Goal: Navigation & Orientation: Find specific page/section

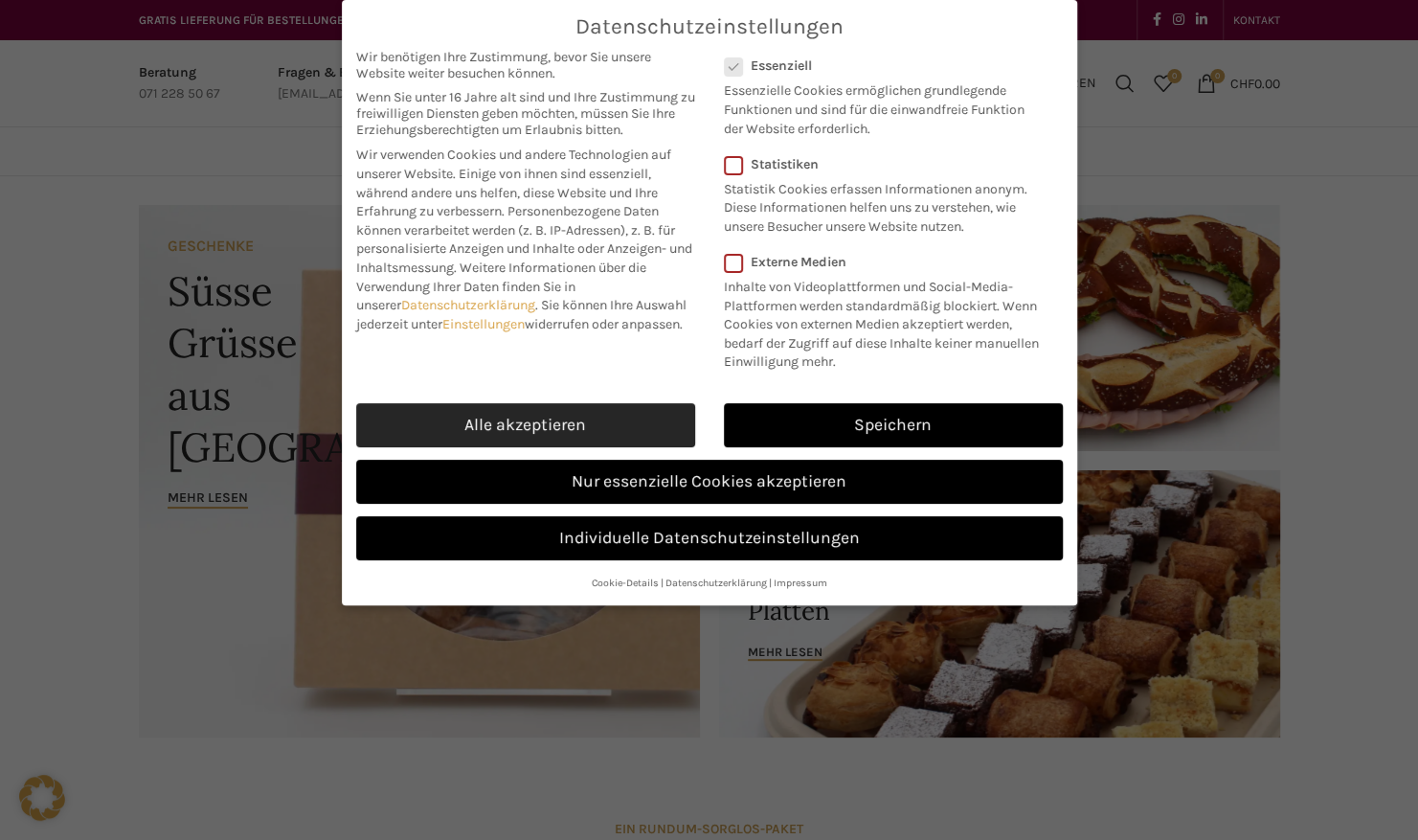
click at [571, 406] on link "Alle akzeptieren" at bounding box center [526, 425] width 339 height 44
checkbox input "true"
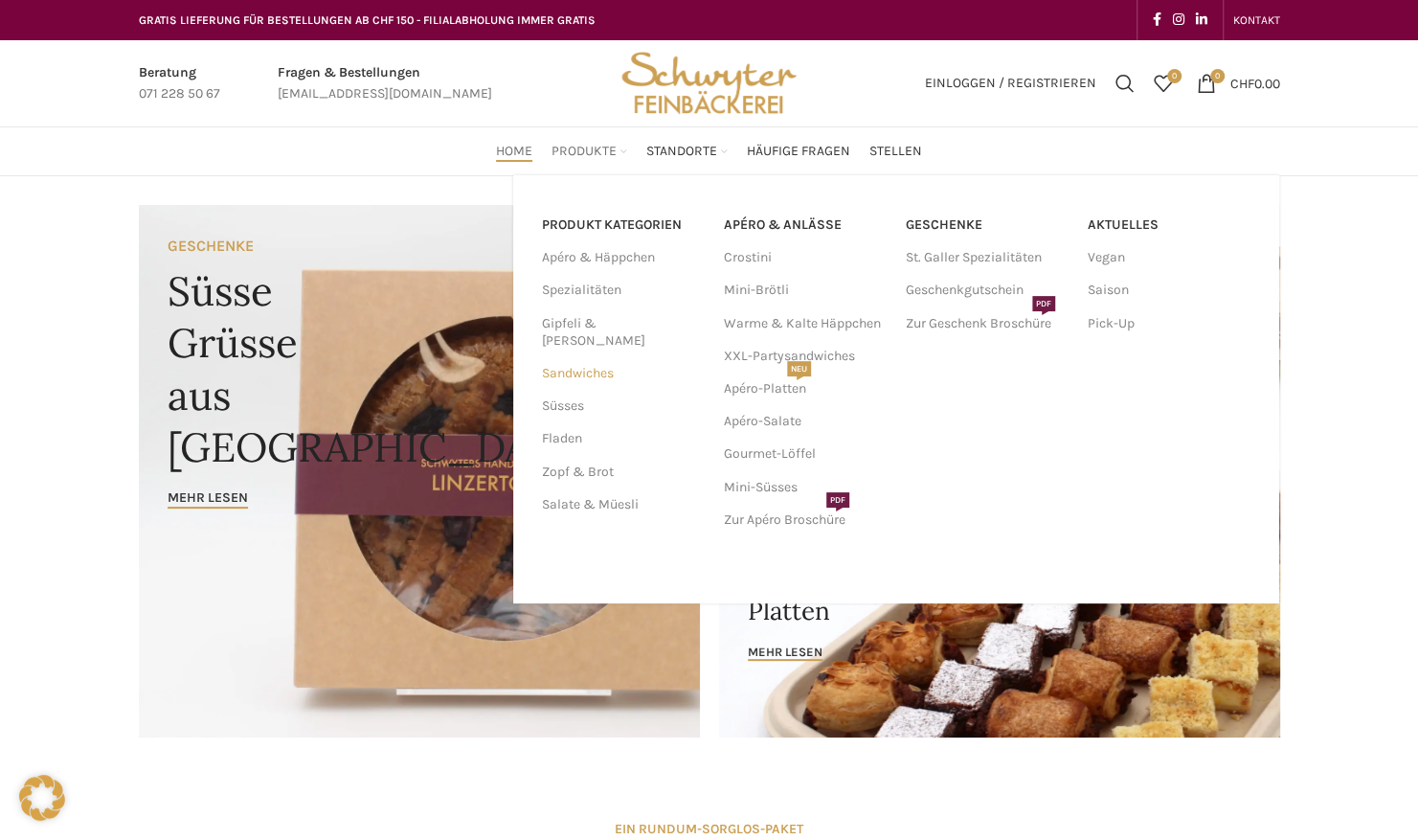
click at [593, 358] on link "Sandwiches" at bounding box center [622, 374] width 159 height 33
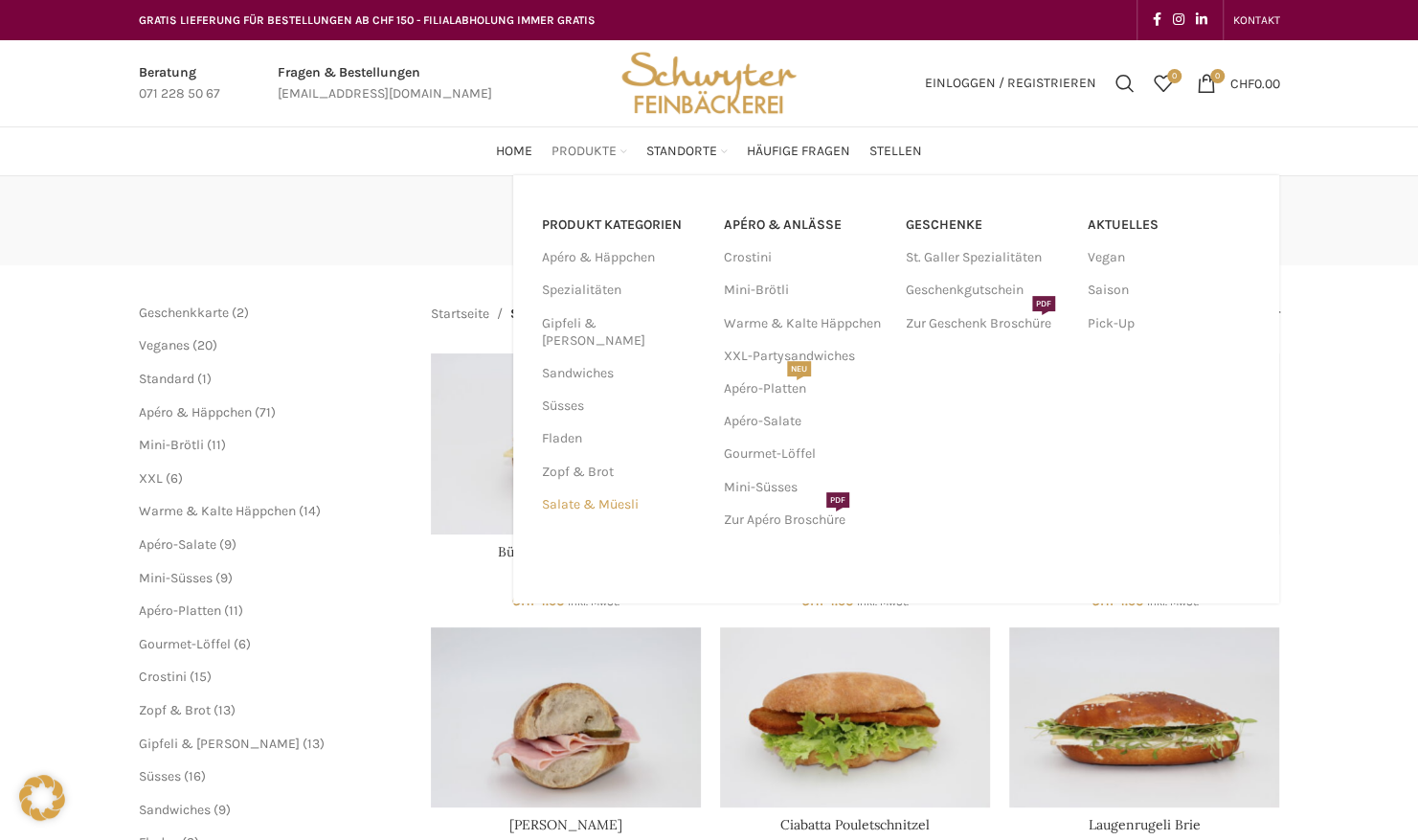
click at [619, 490] on link "Salate & Müesli" at bounding box center [622, 505] width 159 height 33
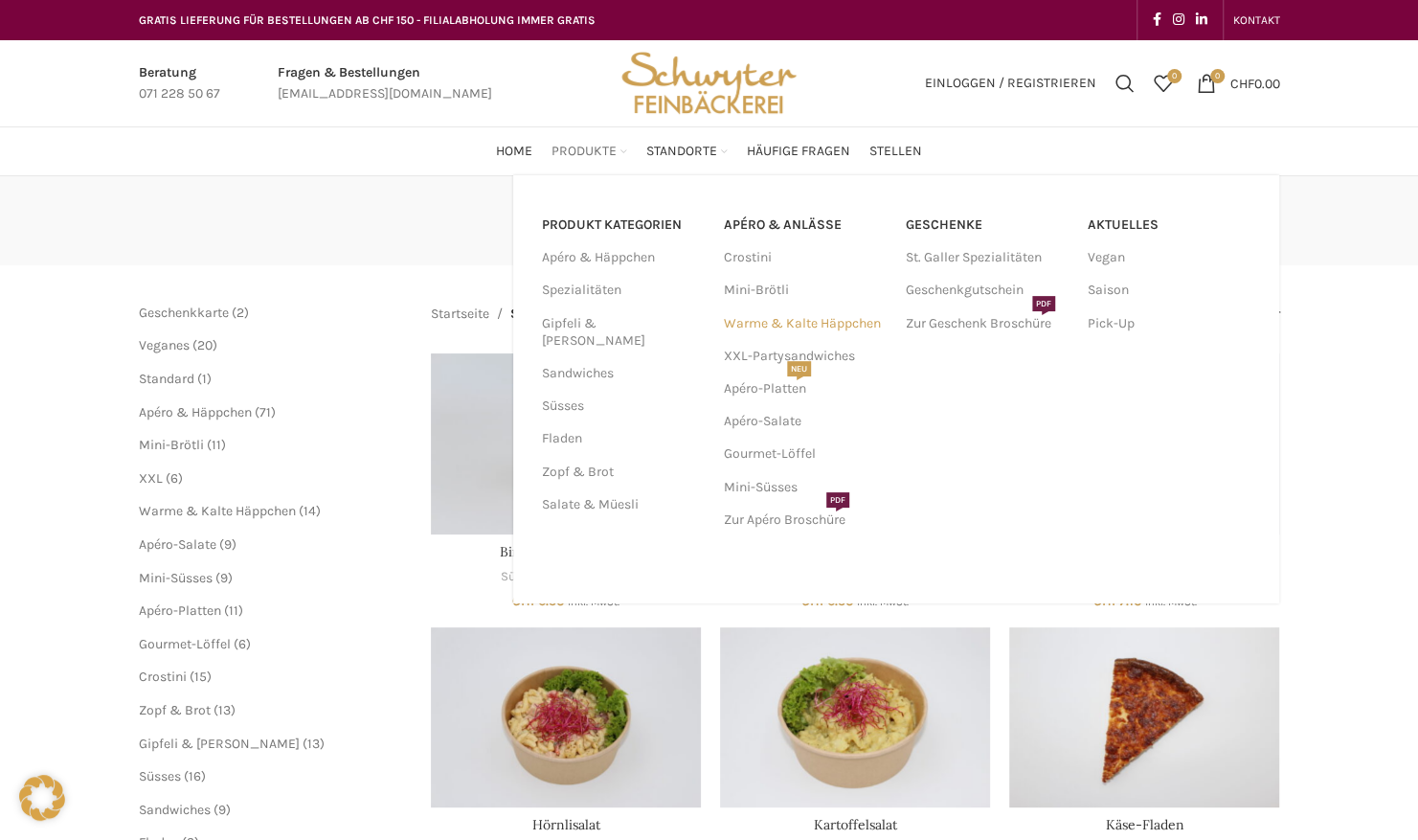
click at [769, 330] on link "Warme & Kalte Häppchen" at bounding box center [805, 324] width 162 height 33
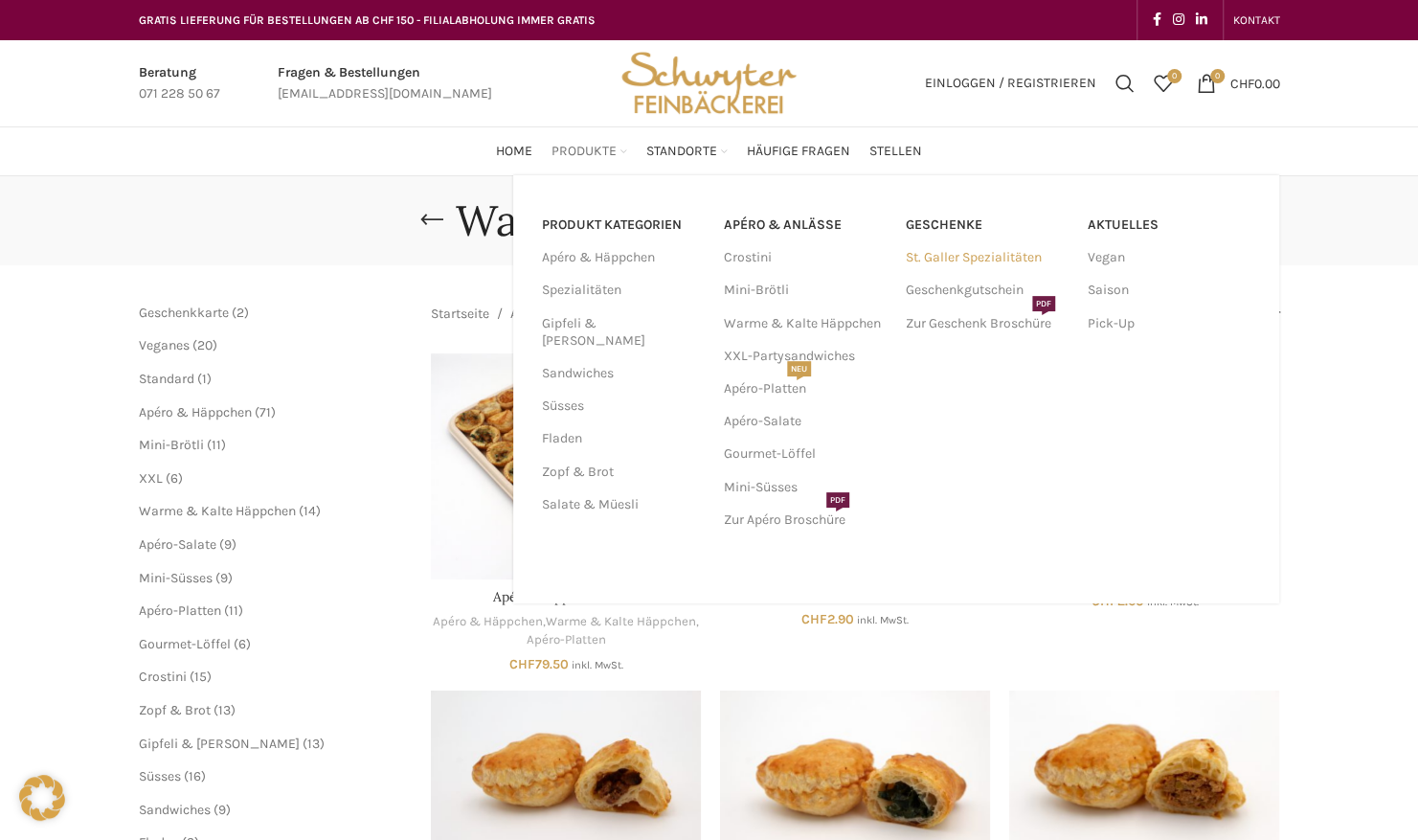
click at [940, 260] on link "St. Galler Spezialitäten" at bounding box center [987, 258] width 162 height 33
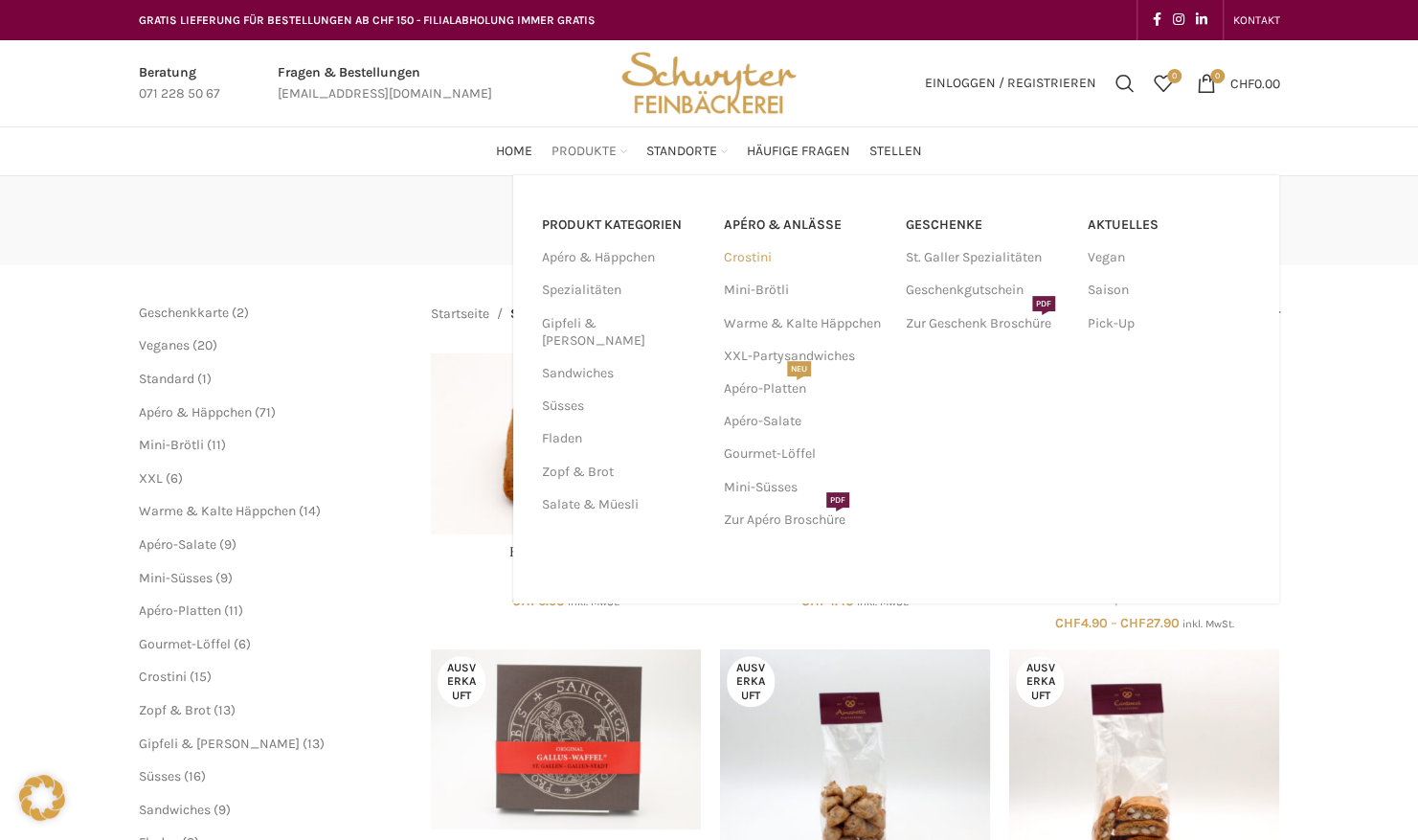
click at [761, 264] on link "Crostini" at bounding box center [805, 258] width 162 height 33
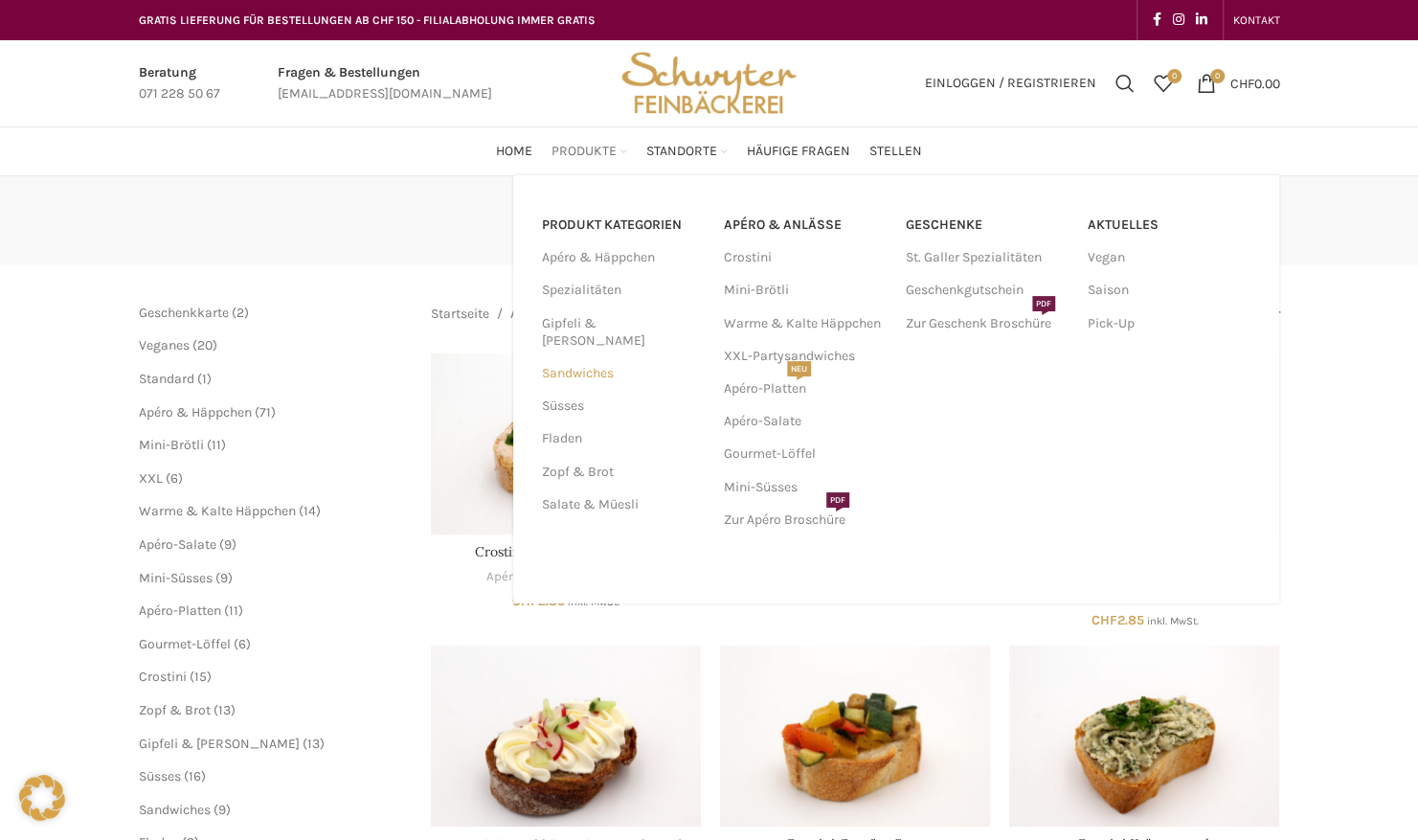
click at [598, 358] on link "Sandwiches" at bounding box center [622, 374] width 159 height 33
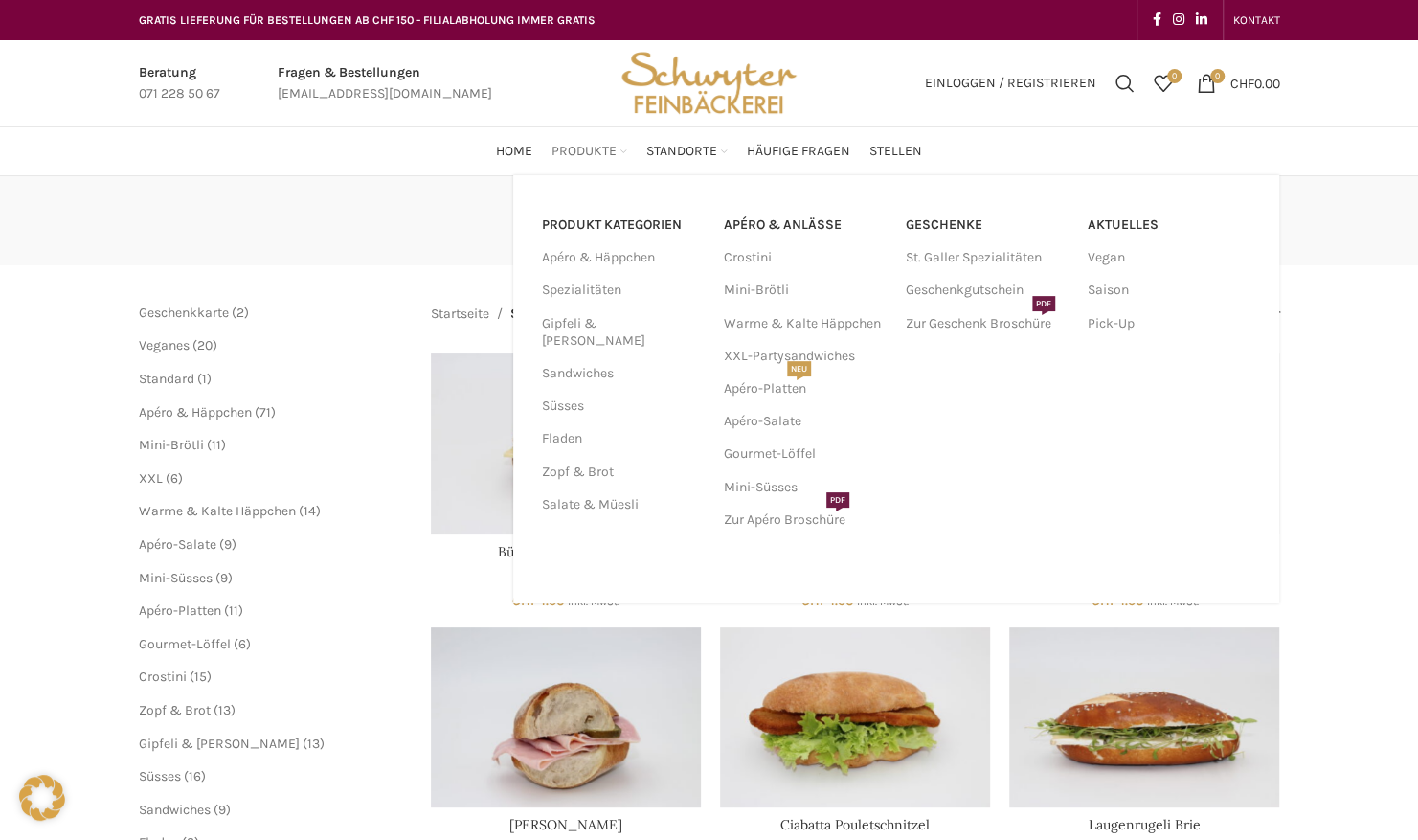
click at [593, 156] on span "Produkte" at bounding box center [584, 152] width 65 height 18
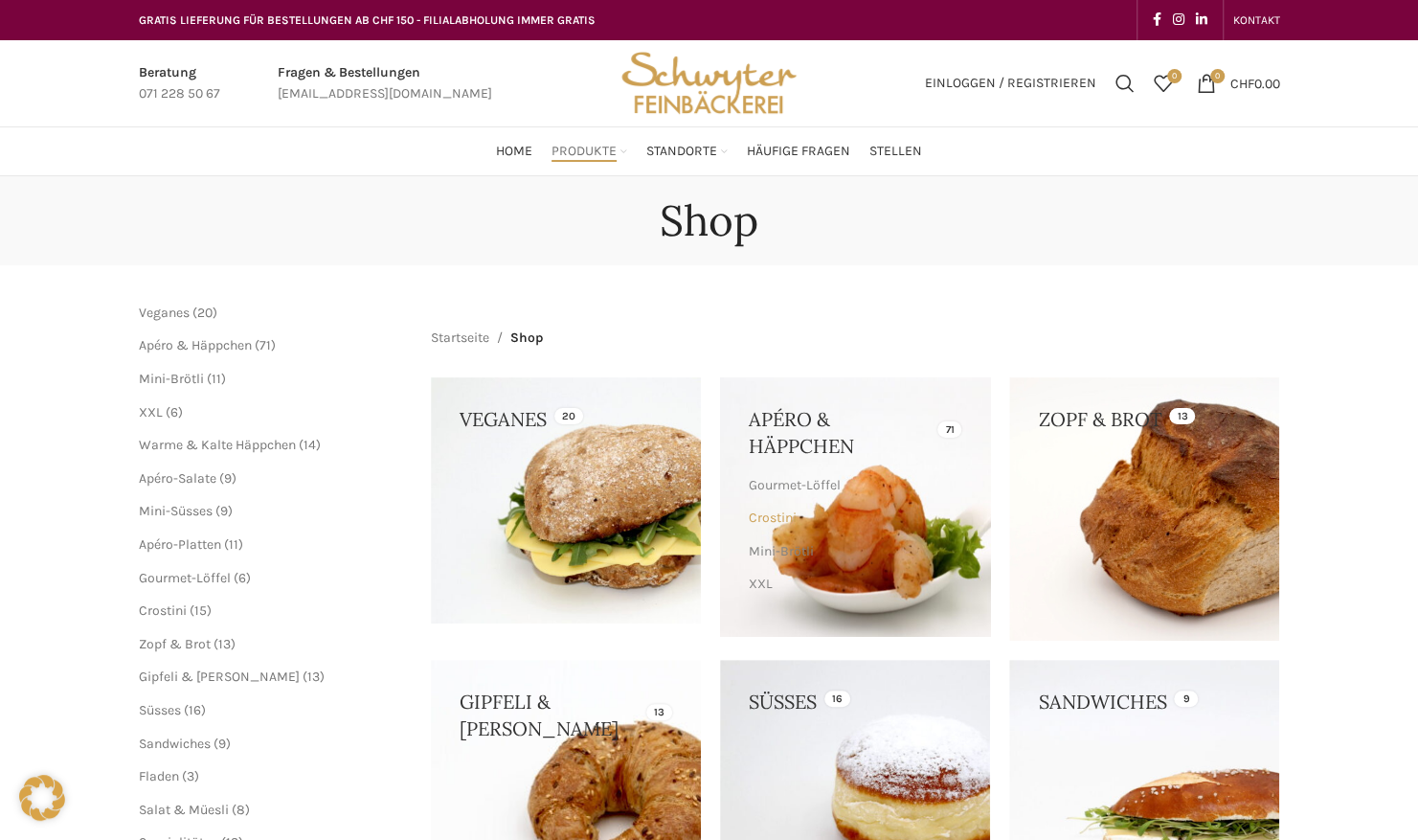
scroll to position [124, 0]
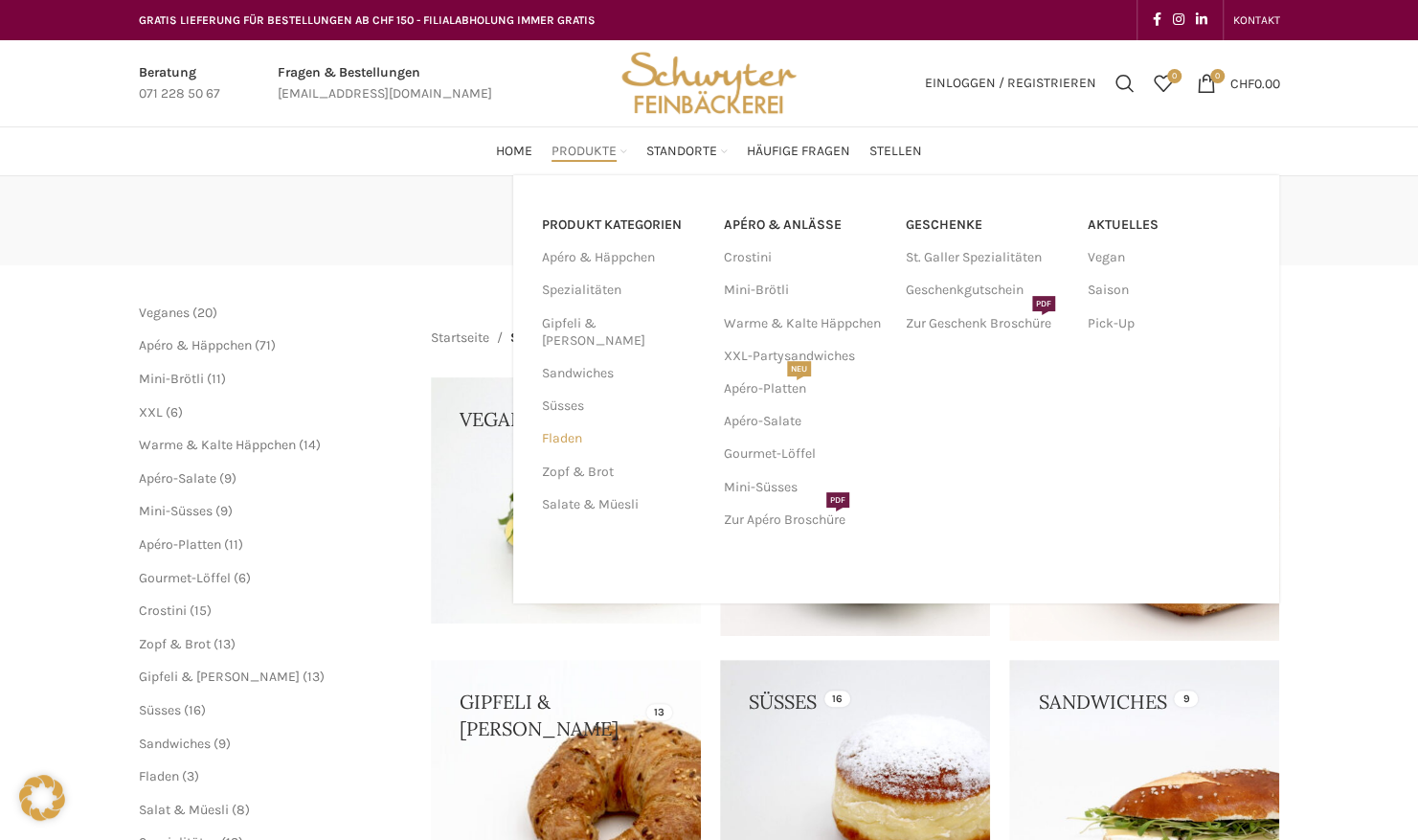
click at [576, 422] on link "Fladen" at bounding box center [622, 439] width 159 height 33
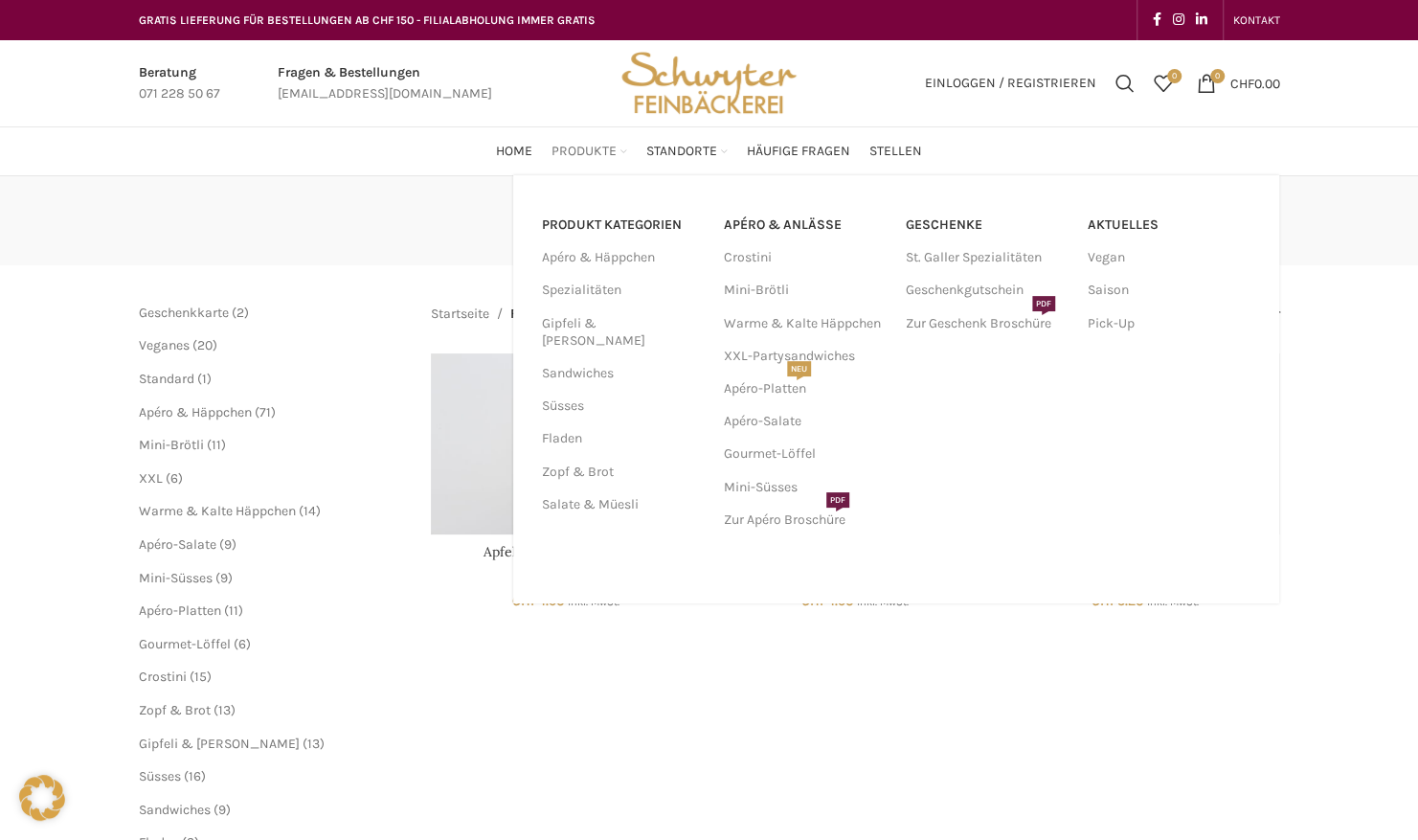
click at [580, 150] on span "Produkte" at bounding box center [584, 152] width 65 height 18
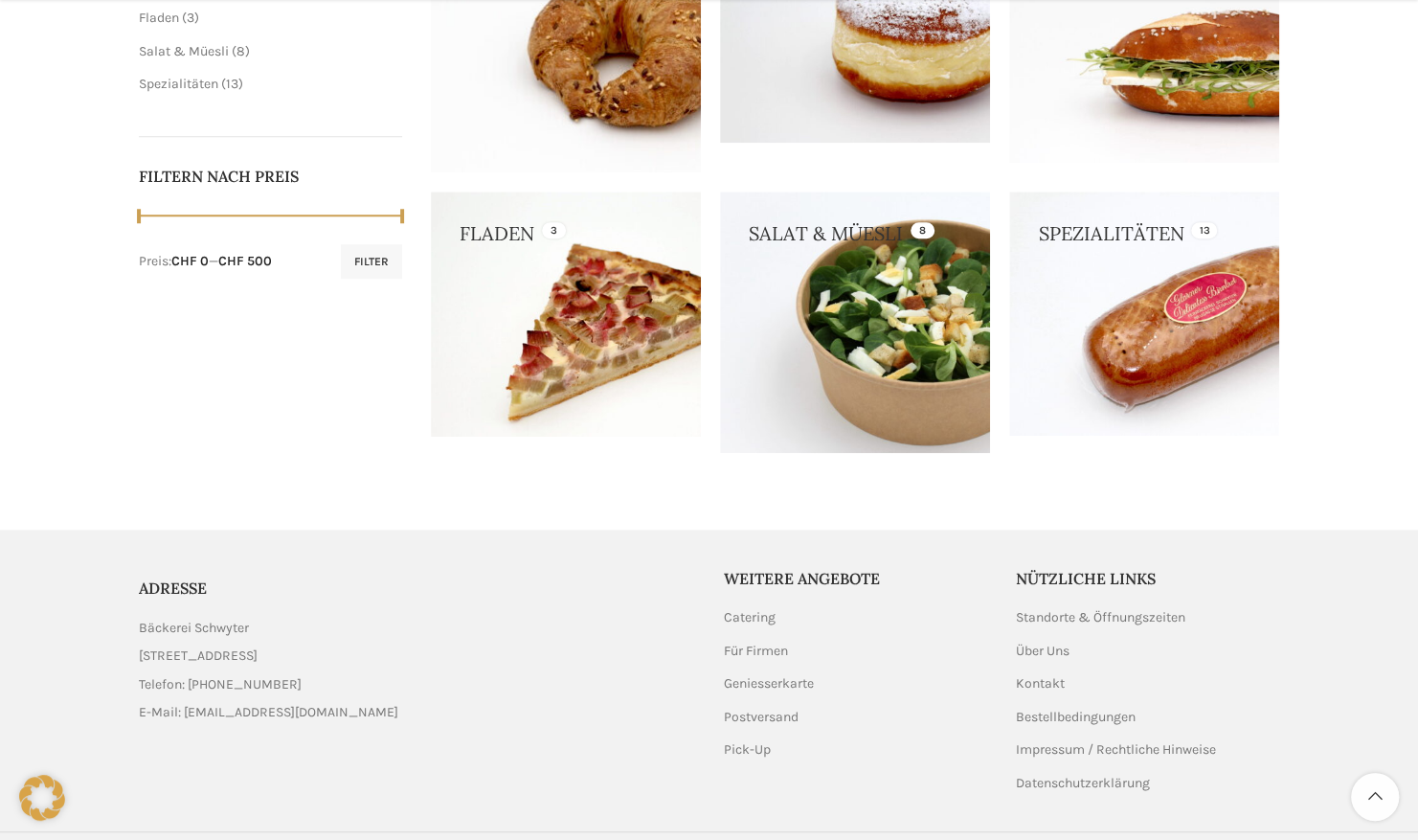
scroll to position [768, 0]
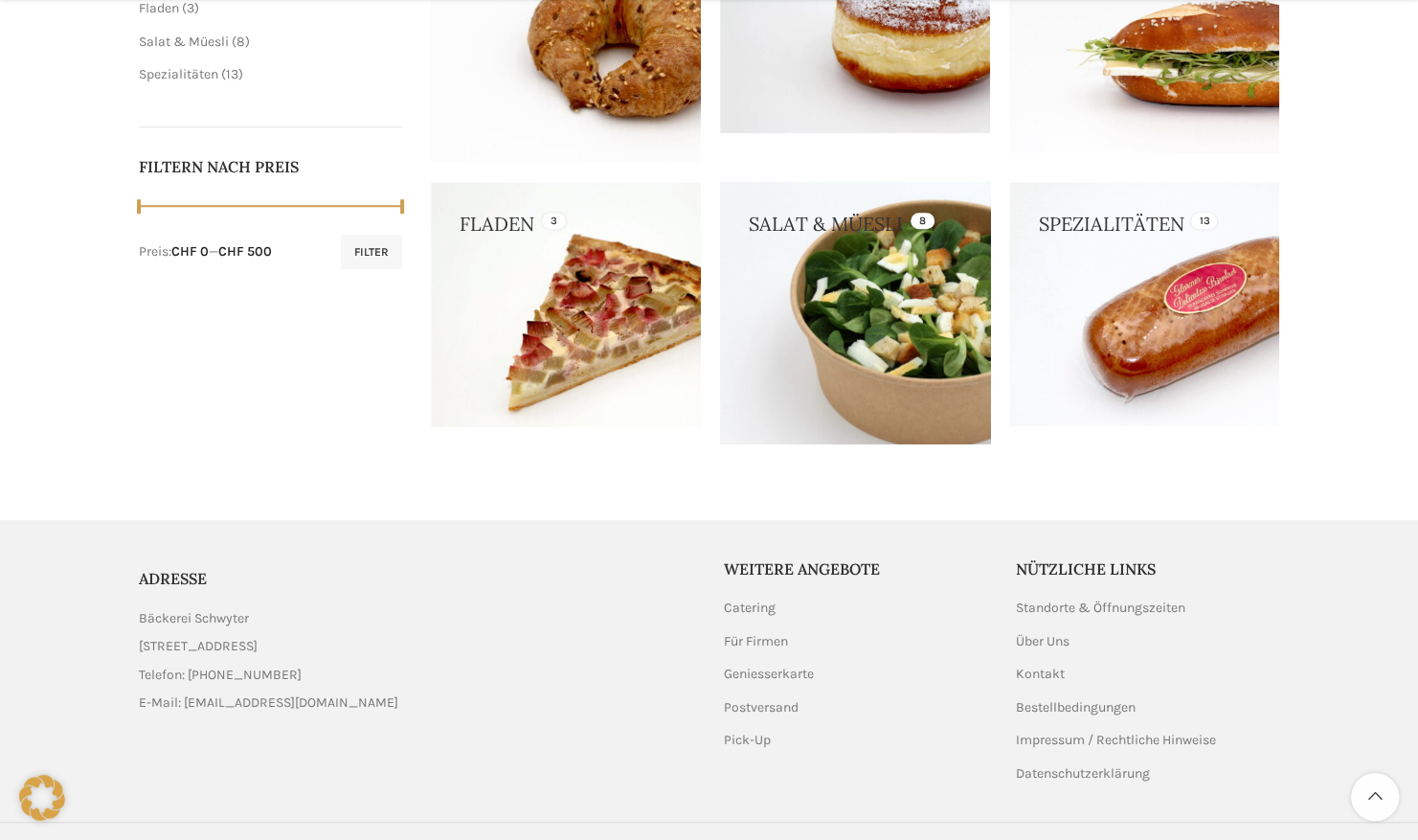
click at [852, 332] on link at bounding box center [854, 312] width 270 height 261
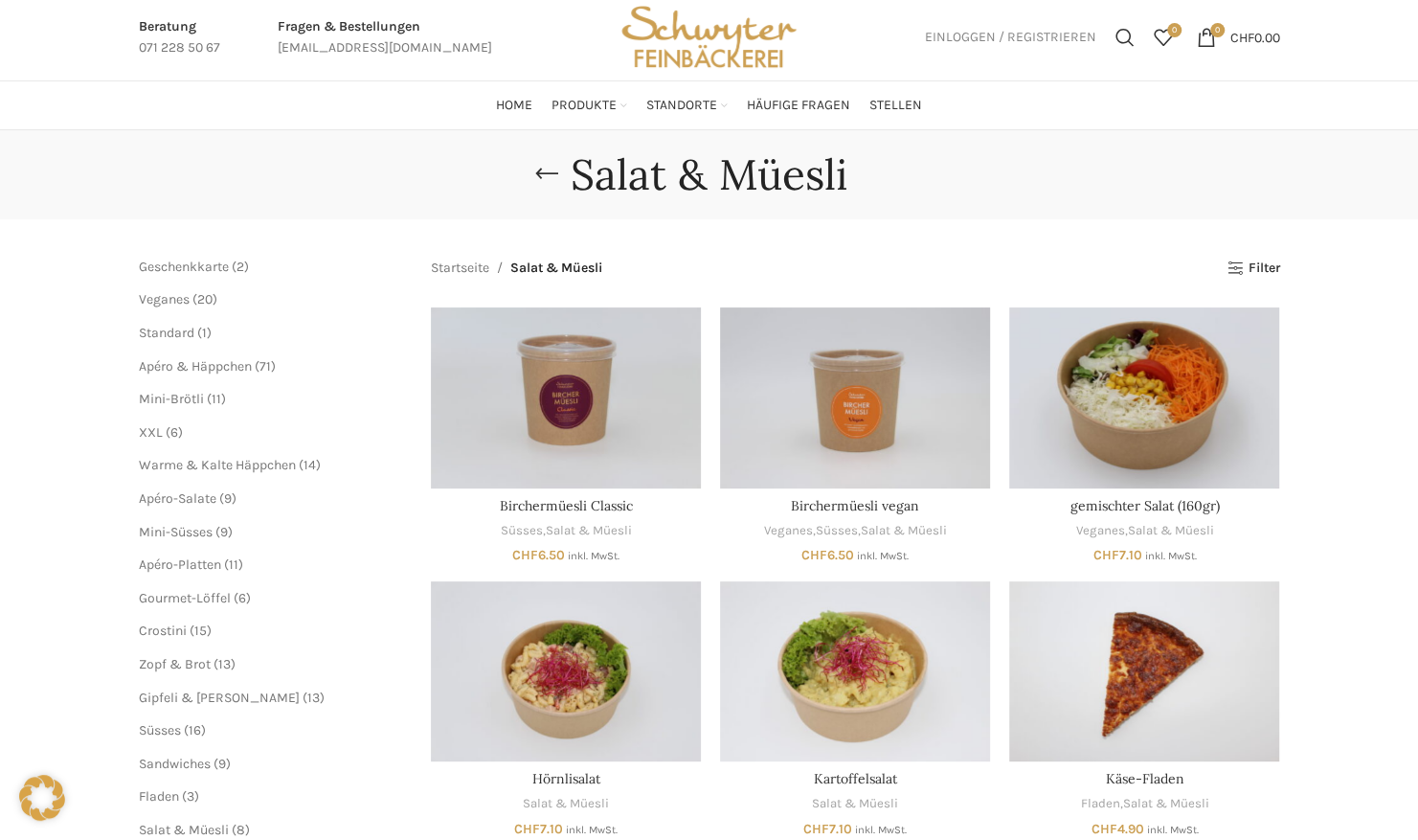
scroll to position [44, 0]
